Goal: Task Accomplishment & Management: Manage account settings

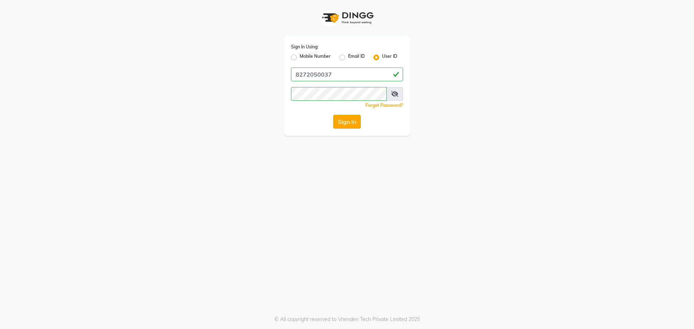
click at [347, 121] on button "Sign In" at bounding box center [346, 122] width 27 height 14
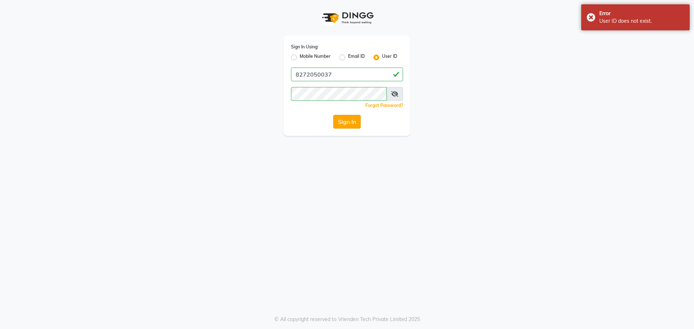
click at [345, 119] on button "Sign In" at bounding box center [346, 122] width 27 height 14
click at [373, 72] on input "8272050037" at bounding box center [347, 75] width 112 height 14
click at [341, 117] on button "Sign In" at bounding box center [346, 122] width 27 height 14
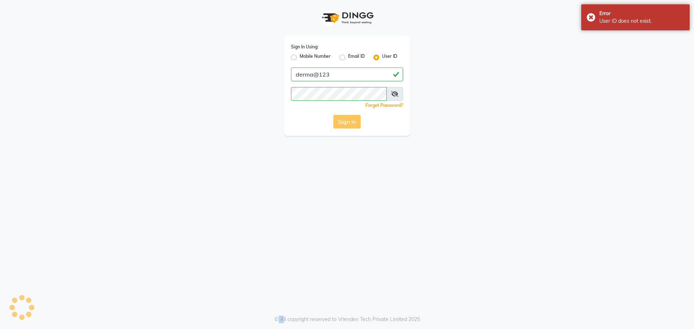
click at [341, 117] on div "Sign In" at bounding box center [347, 122] width 112 height 14
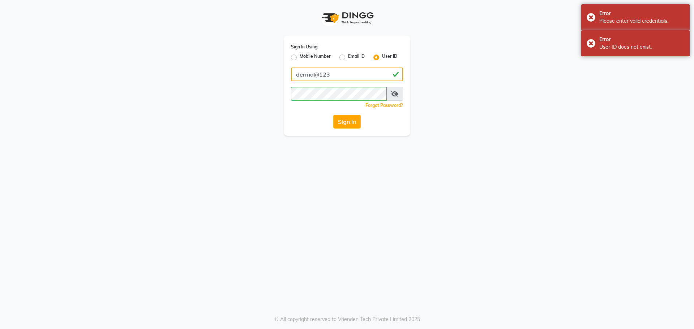
click at [353, 72] on input "derma@123" at bounding box center [347, 75] width 112 height 14
type input "8272050037"
click at [343, 124] on button "Sign In" at bounding box center [346, 122] width 27 height 14
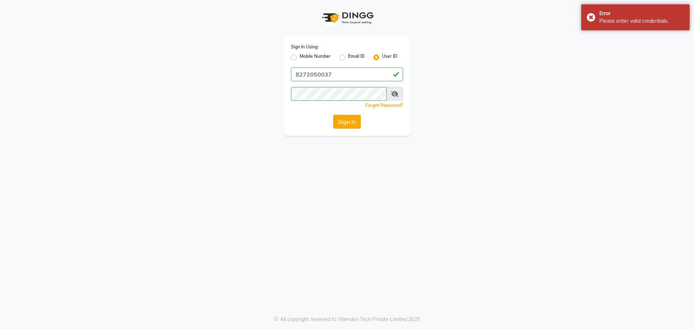
click at [343, 124] on button "Sign In" at bounding box center [346, 122] width 27 height 14
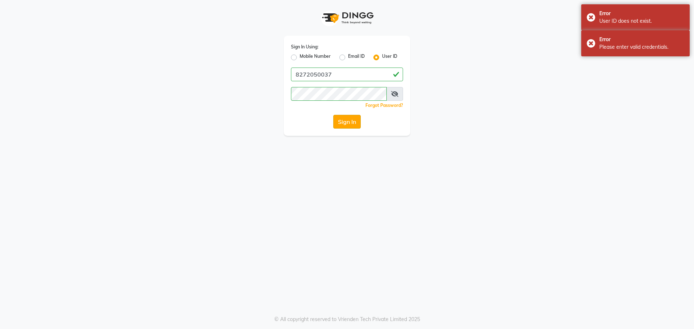
click at [343, 124] on button "Sign In" at bounding box center [346, 122] width 27 height 14
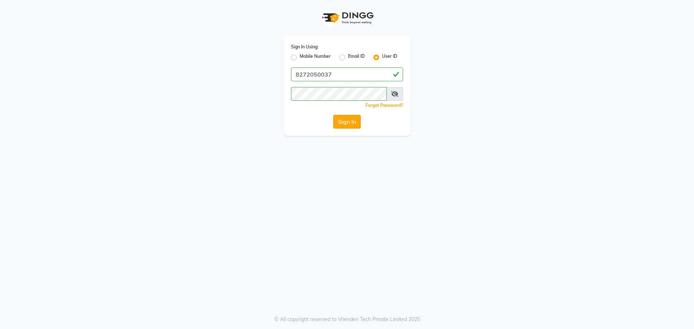
click at [345, 125] on button "Sign In" at bounding box center [346, 122] width 27 height 14
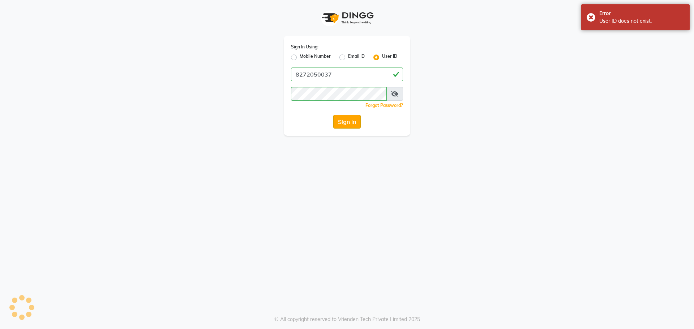
click at [345, 125] on button "Sign In" at bounding box center [346, 122] width 27 height 14
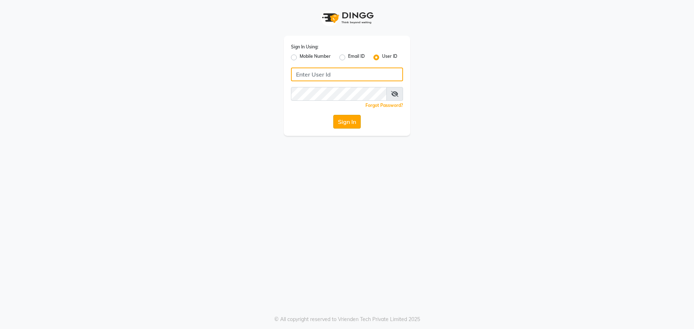
type input "8272050037"
click at [346, 118] on button "Sign In" at bounding box center [346, 122] width 27 height 14
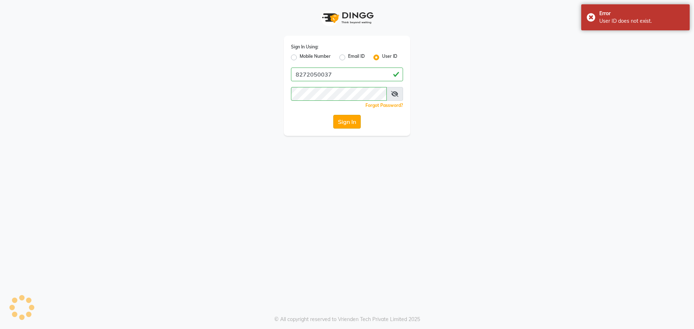
click at [346, 119] on button "Sign In" at bounding box center [346, 122] width 27 height 14
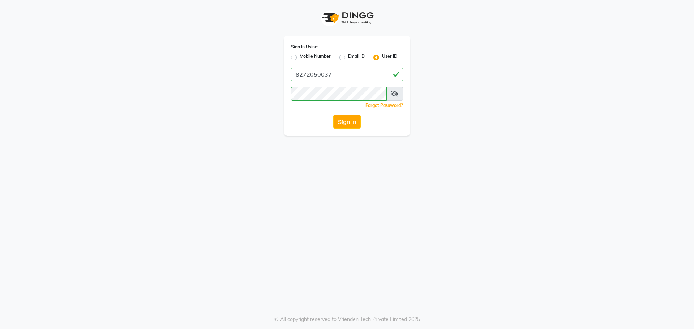
click at [394, 95] on icon at bounding box center [394, 94] width 7 height 6
click at [339, 117] on button "Sign In" at bounding box center [346, 122] width 27 height 14
click at [341, 119] on button "Sign In" at bounding box center [346, 122] width 27 height 14
click at [341, 119] on div "Sign In" at bounding box center [347, 122] width 112 height 14
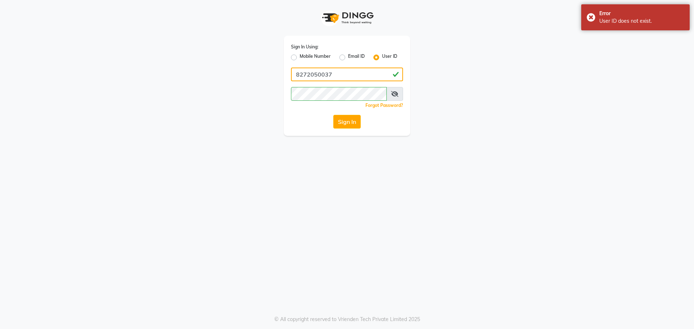
click at [347, 72] on input "8272050037" at bounding box center [347, 75] width 112 height 14
type input "derma@123"
click at [300, 59] on label "Mobile Number" at bounding box center [315, 57] width 31 height 9
click at [300, 58] on input "Mobile Number" at bounding box center [302, 55] width 5 height 5
radio input "true"
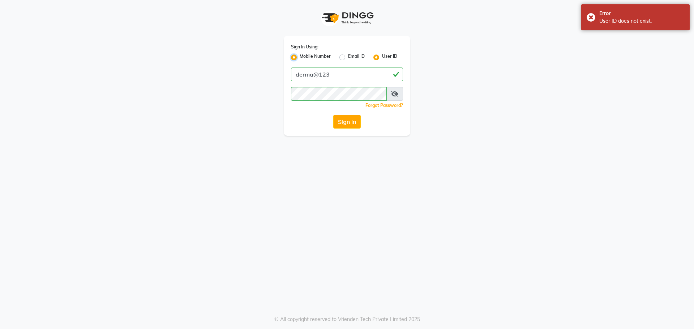
radio input "false"
drag, startPoint x: 346, startPoint y: 78, endPoint x: 345, endPoint y: 74, distance: 4.1
click at [346, 77] on input "Username" at bounding box center [359, 75] width 88 height 14
type input "8272050037"
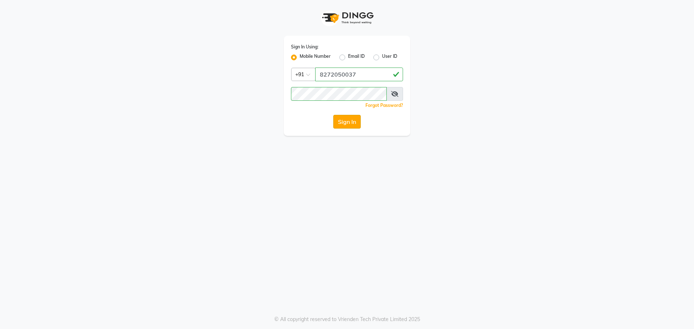
click at [338, 117] on button "Sign In" at bounding box center [346, 122] width 27 height 14
